Goal: Information Seeking & Learning: Learn about a topic

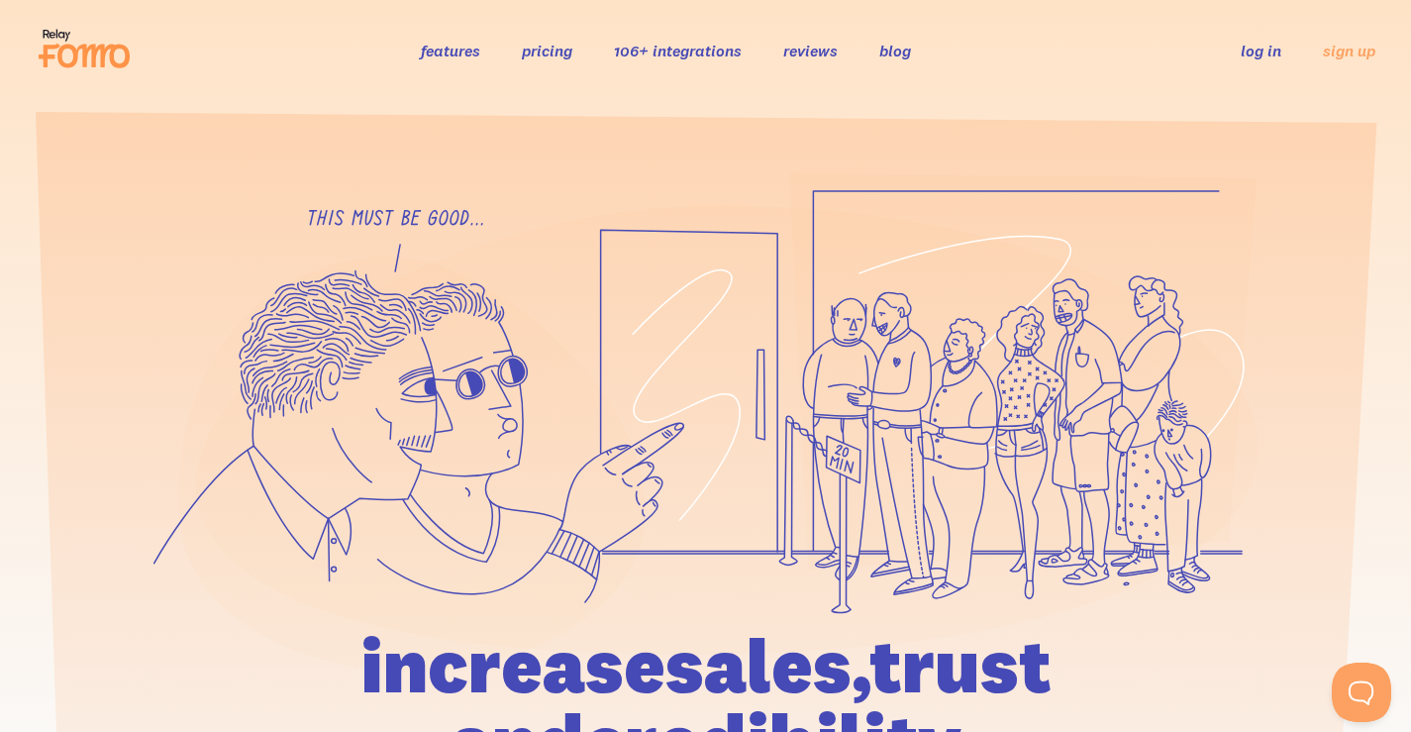
click at [565, 60] on link "pricing" at bounding box center [547, 51] width 51 height 20
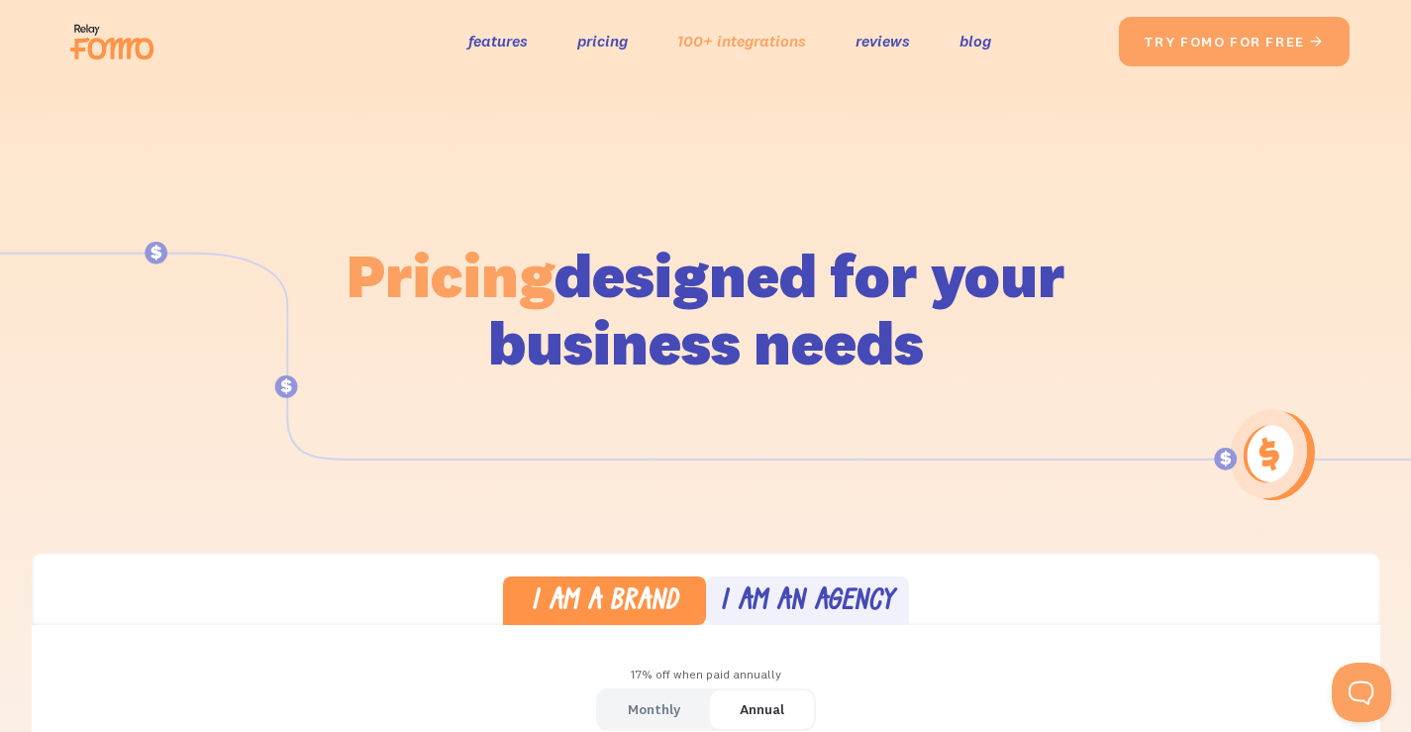
click at [757, 44] on link "100+ integrations" at bounding box center [741, 41] width 129 height 29
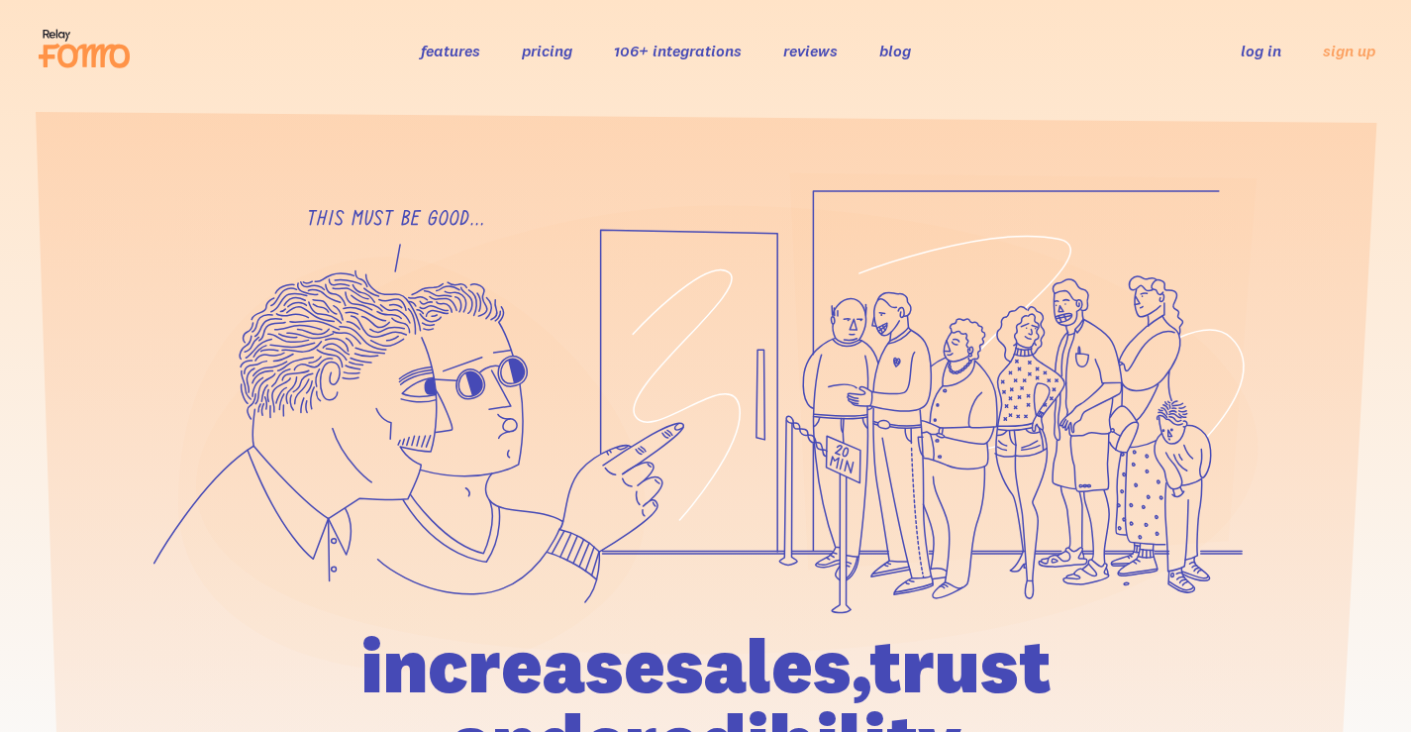
click at [553, 41] on link "pricing" at bounding box center [547, 51] width 51 height 20
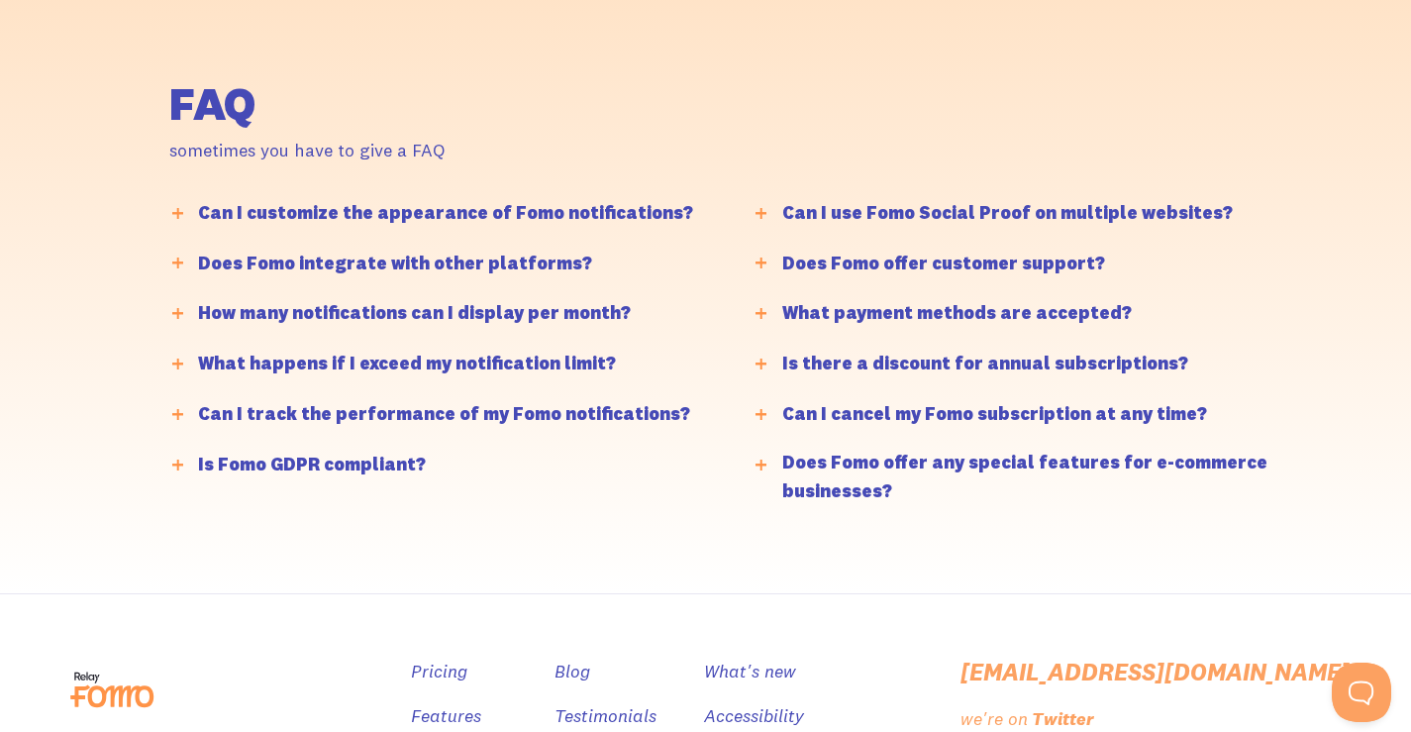
scroll to position [4753, 0]
click at [572, 211] on div "Can I customize the appearance of Fomo notifications?" at bounding box center [445, 214] width 495 height 29
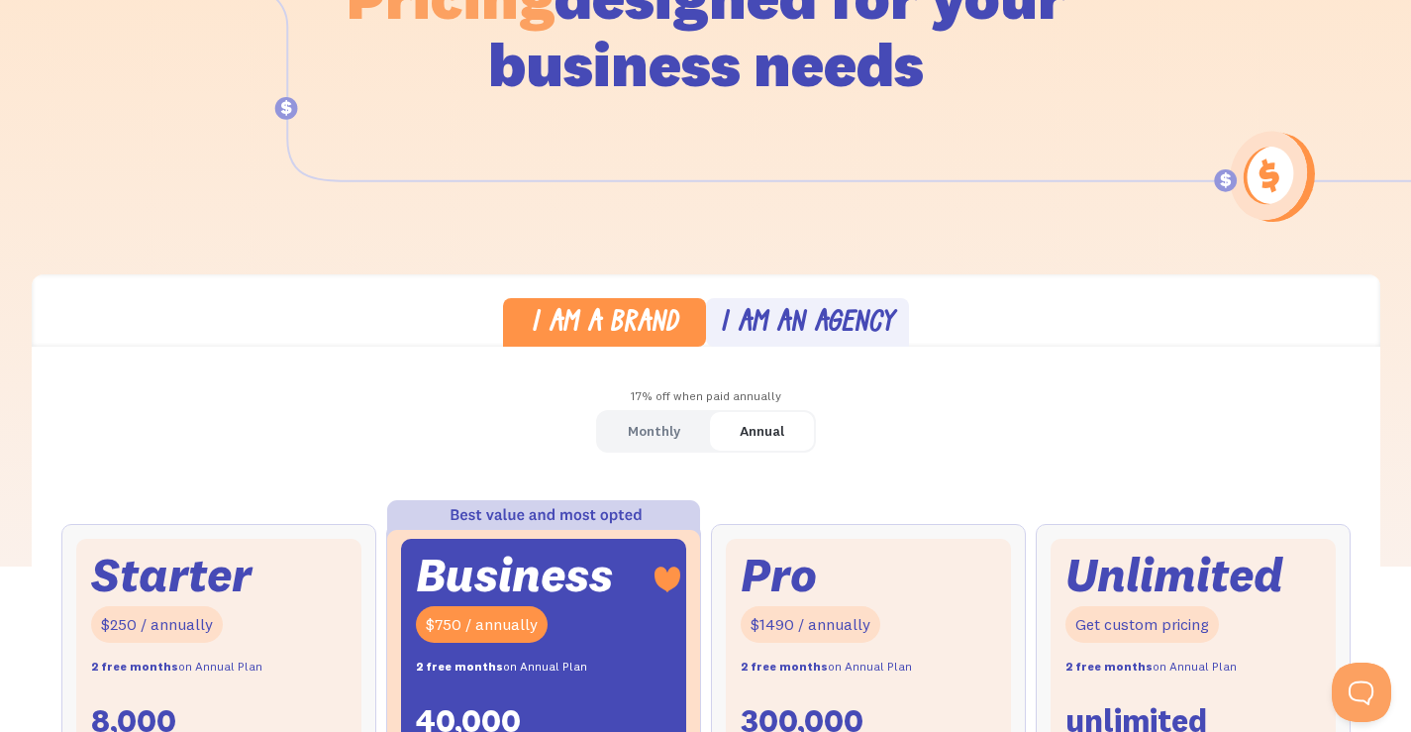
scroll to position [0, 0]
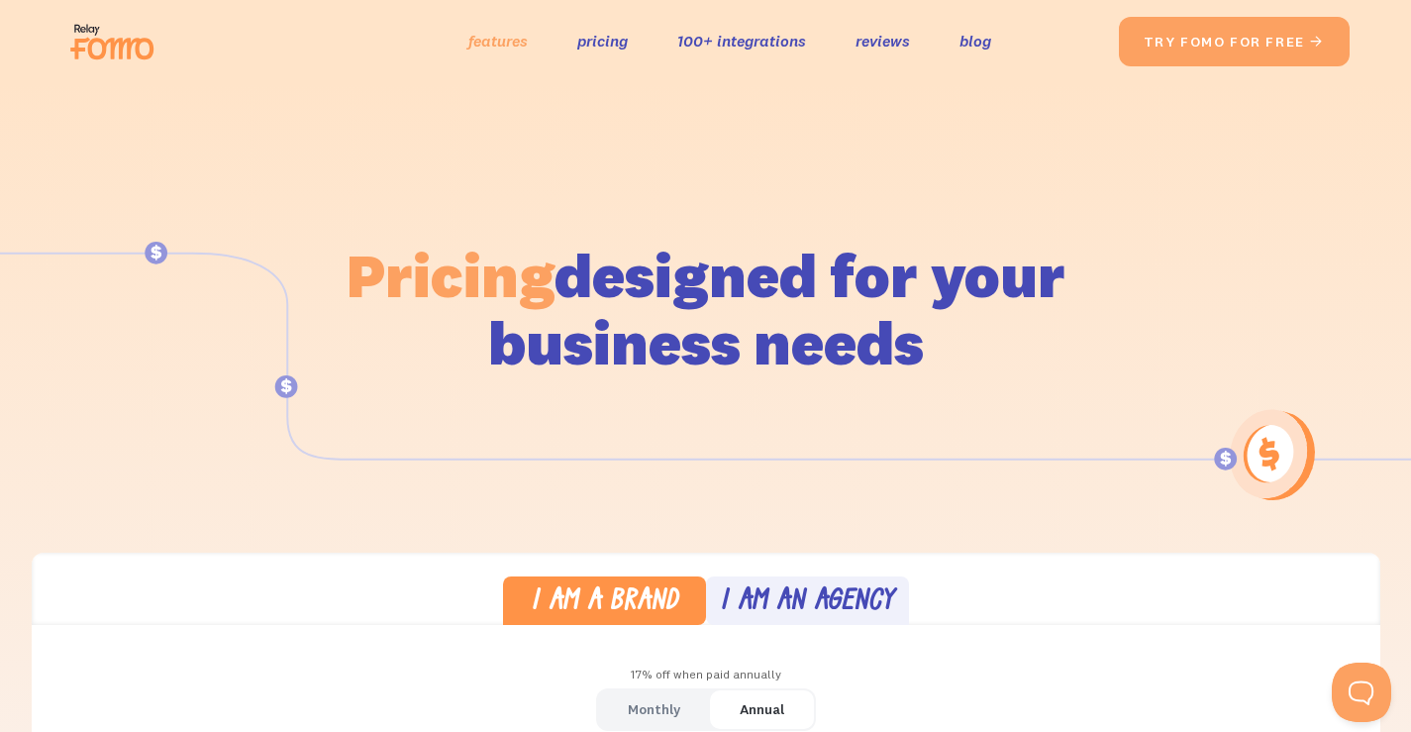
click at [494, 36] on link "features" at bounding box center [497, 41] width 59 height 29
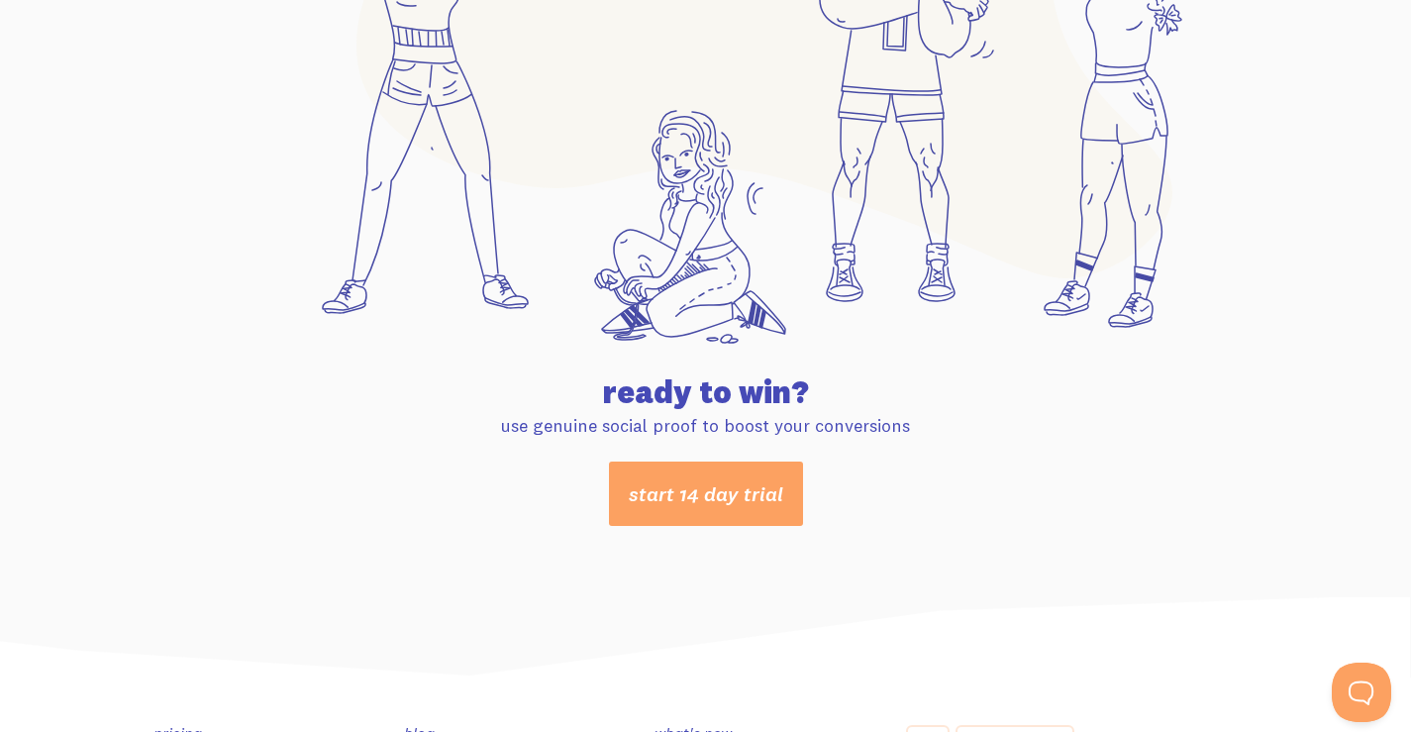
scroll to position [10497, 0]
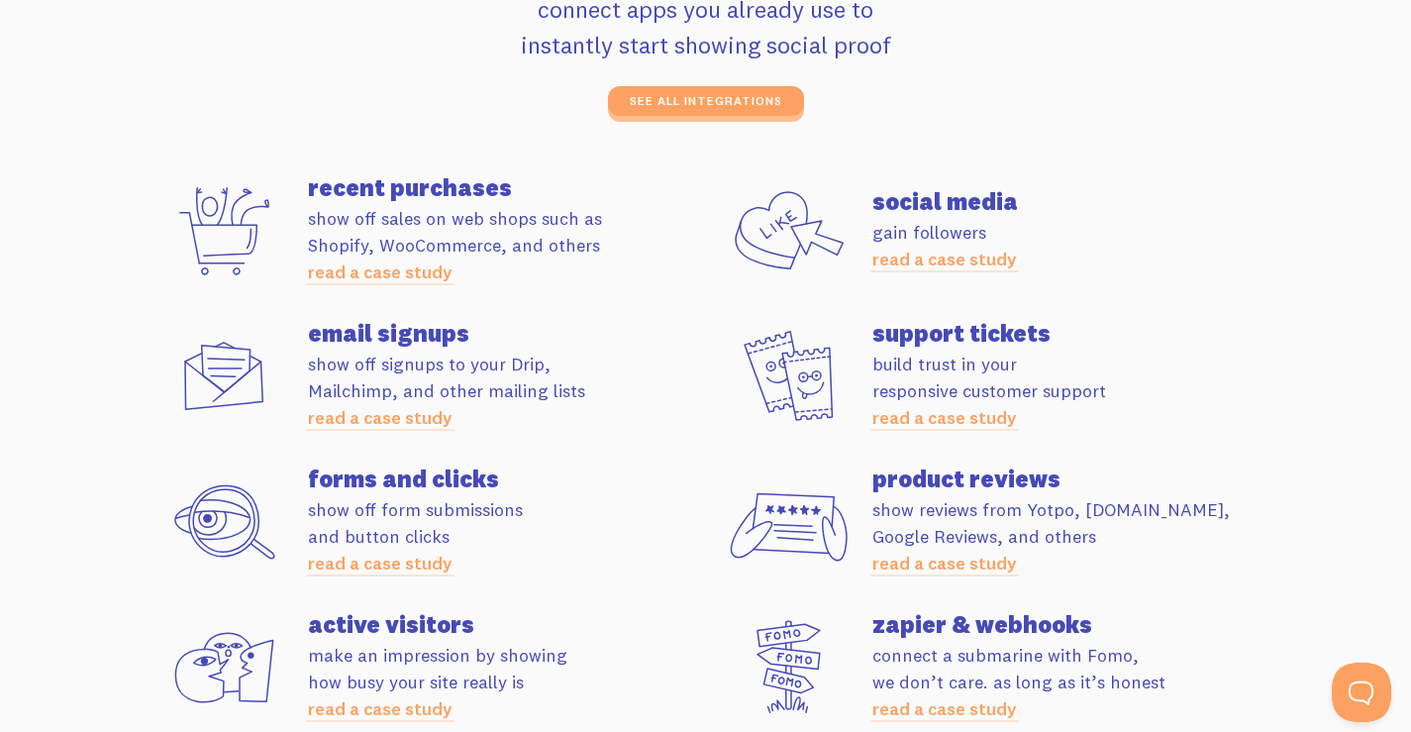
scroll to position [5361, 0]
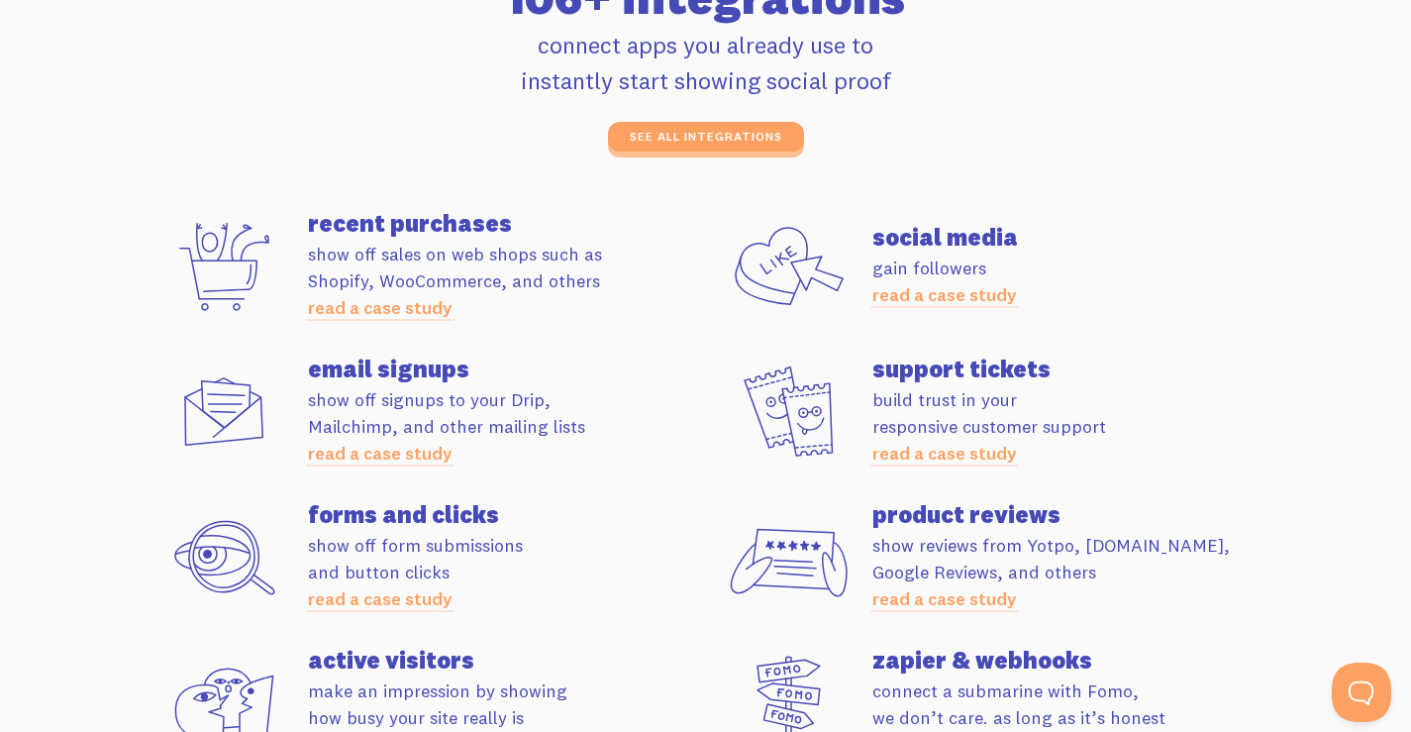
click at [421, 319] on link "read a case study" at bounding box center [380, 307] width 145 height 23
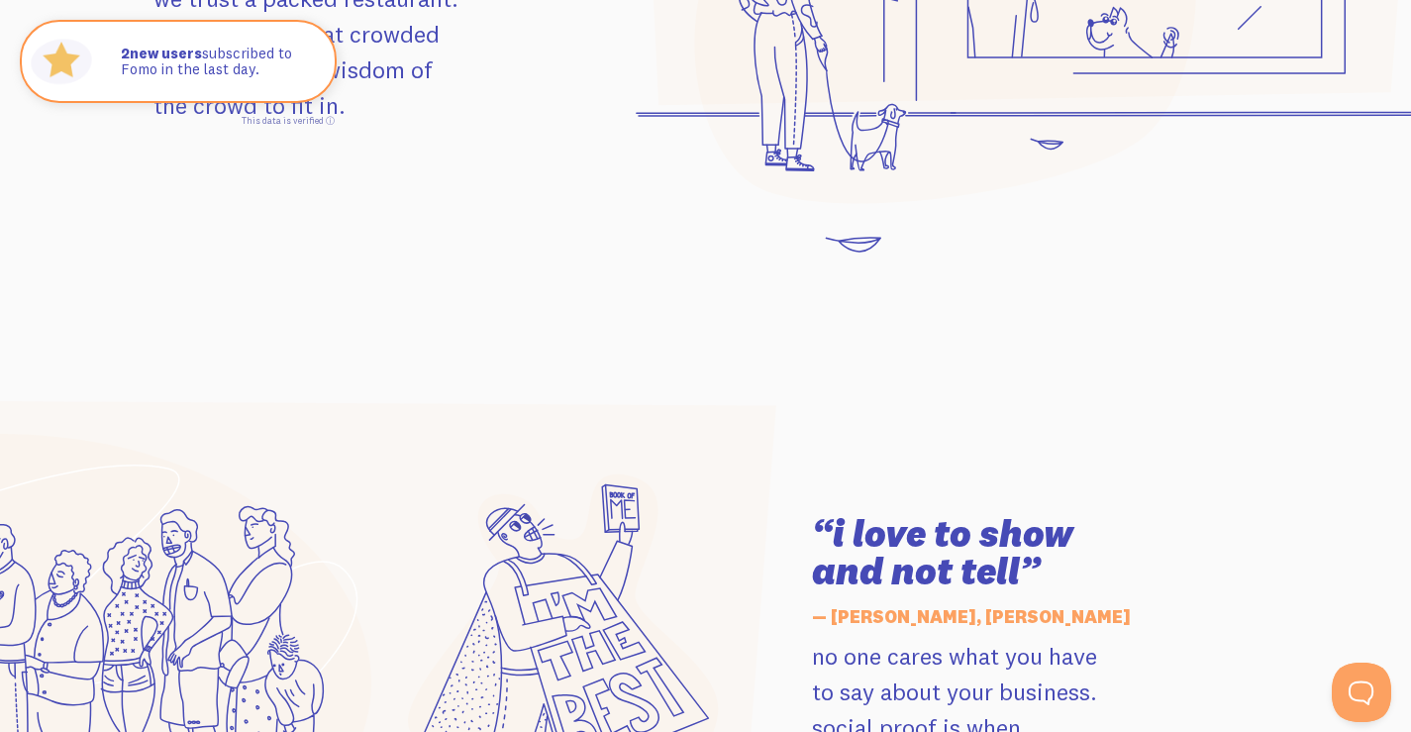
scroll to position [2291, 0]
